Goal: Task Accomplishment & Management: Use online tool/utility

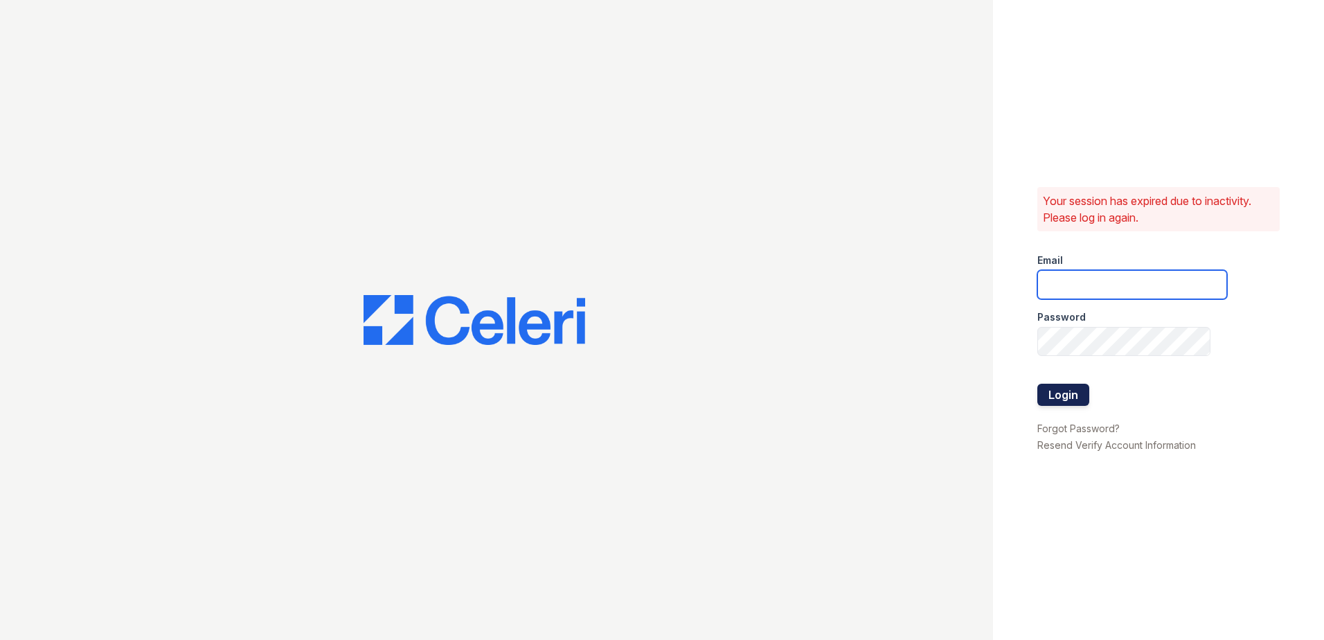
type input "[EMAIL_ADDRESS][DOMAIN_NAME]"
click at [1061, 397] on button "Login" at bounding box center [1063, 395] width 52 height 22
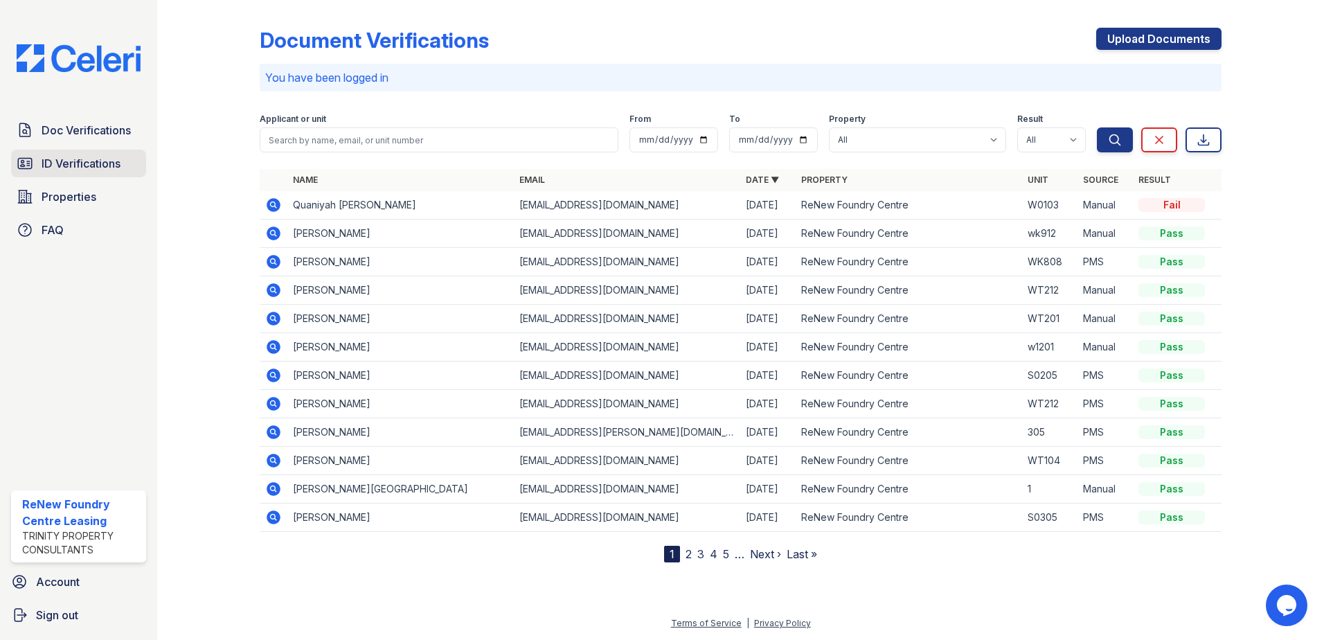
click at [111, 170] on span "ID Verifications" at bounding box center [81, 163] width 79 height 17
